Goal: Find specific page/section: Find specific page/section

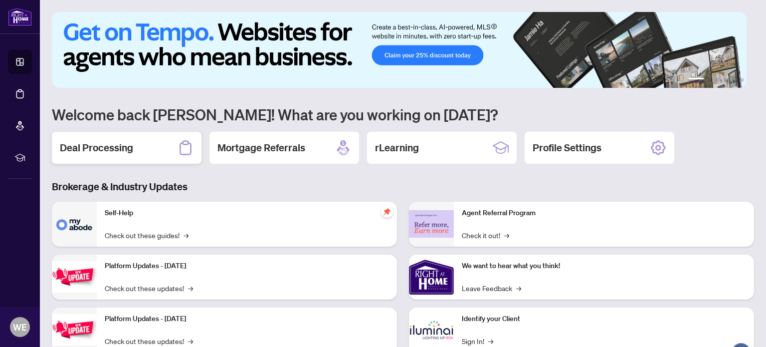
click at [82, 154] on div "Deal Processing" at bounding box center [127, 148] width 150 height 32
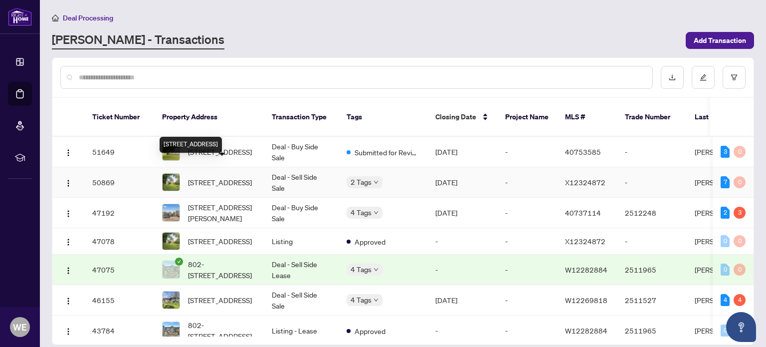
click at [215, 177] on span "[STREET_ADDRESS]" at bounding box center [220, 182] width 64 height 11
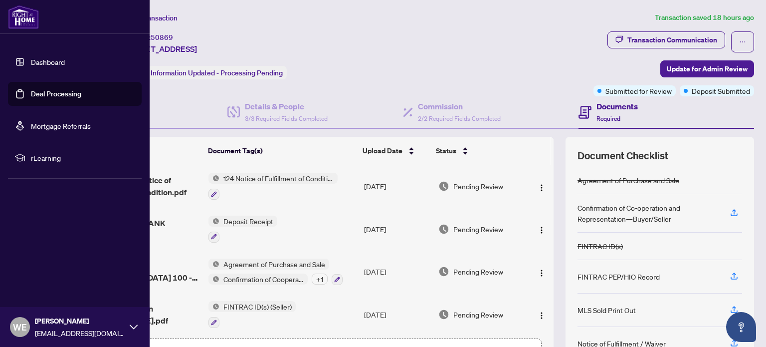
click at [47, 62] on link "Dashboard" at bounding box center [48, 61] width 34 height 9
